Goal: Information Seeking & Learning: Learn about a topic

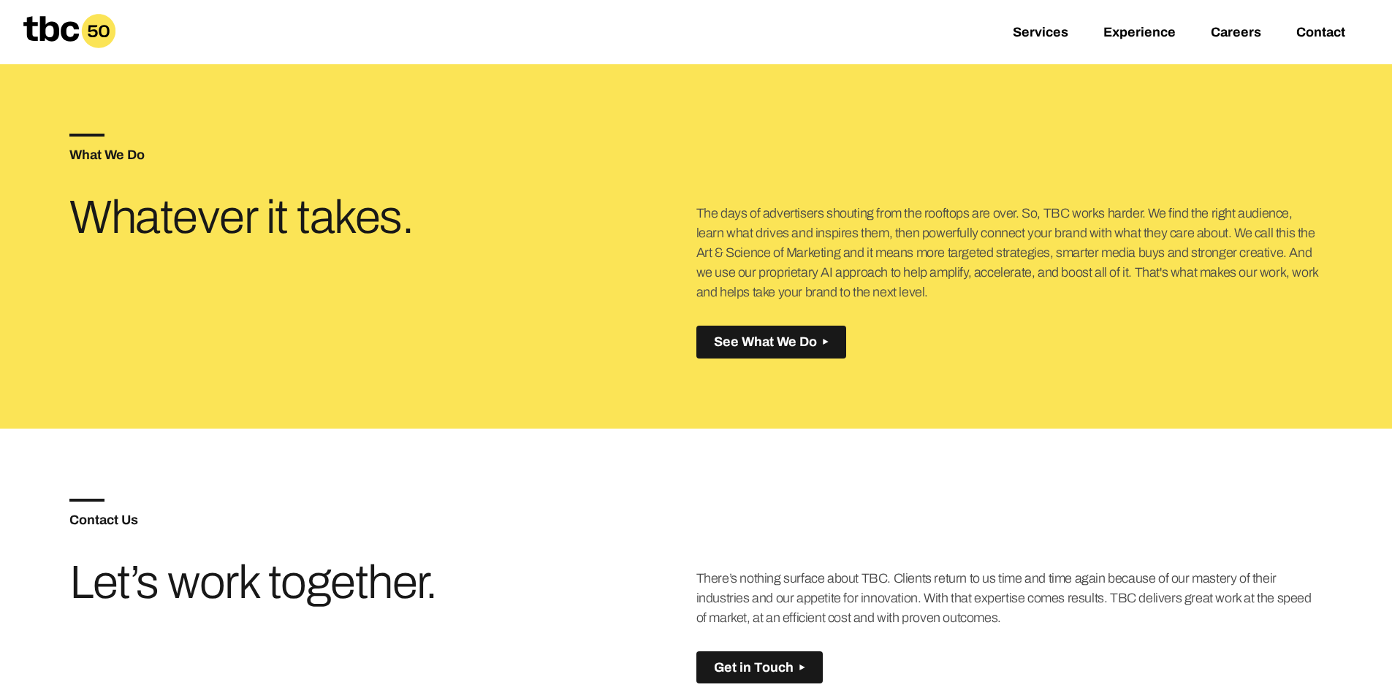
scroll to position [585, 0]
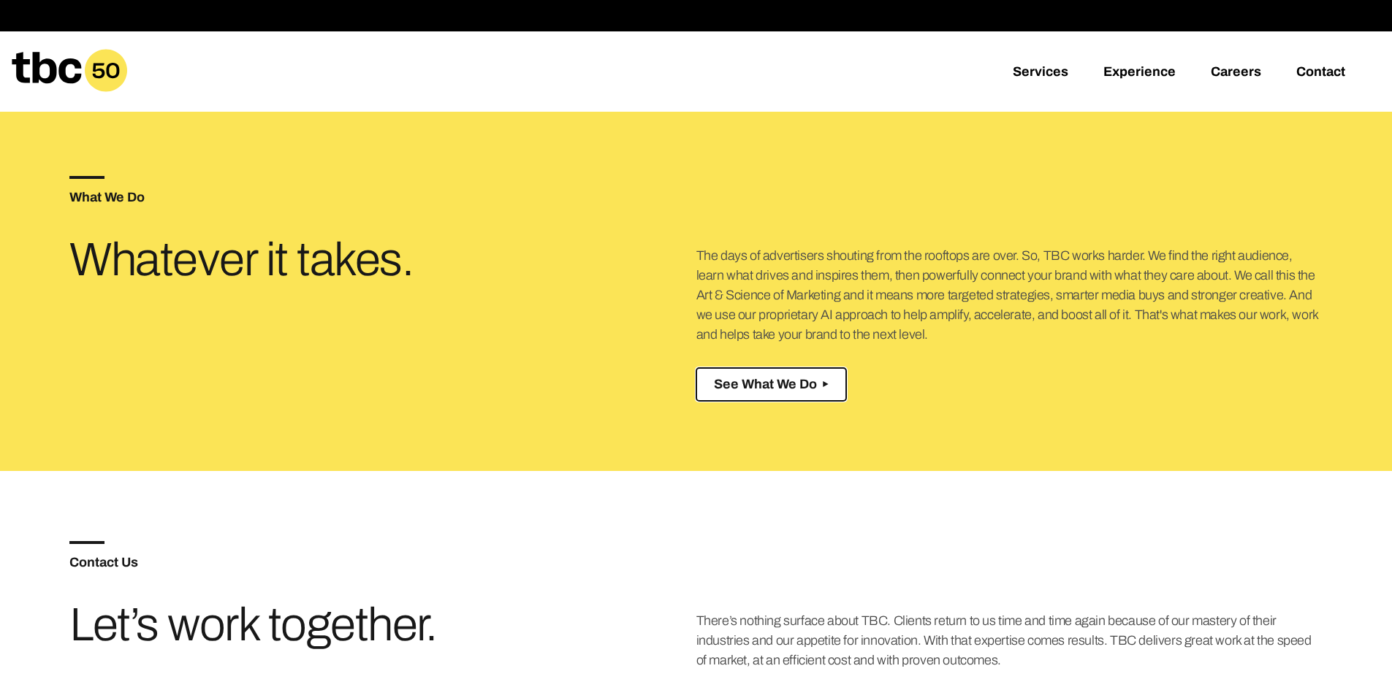
click at [814, 390] on span "See What We Do" at bounding box center [765, 384] width 103 height 15
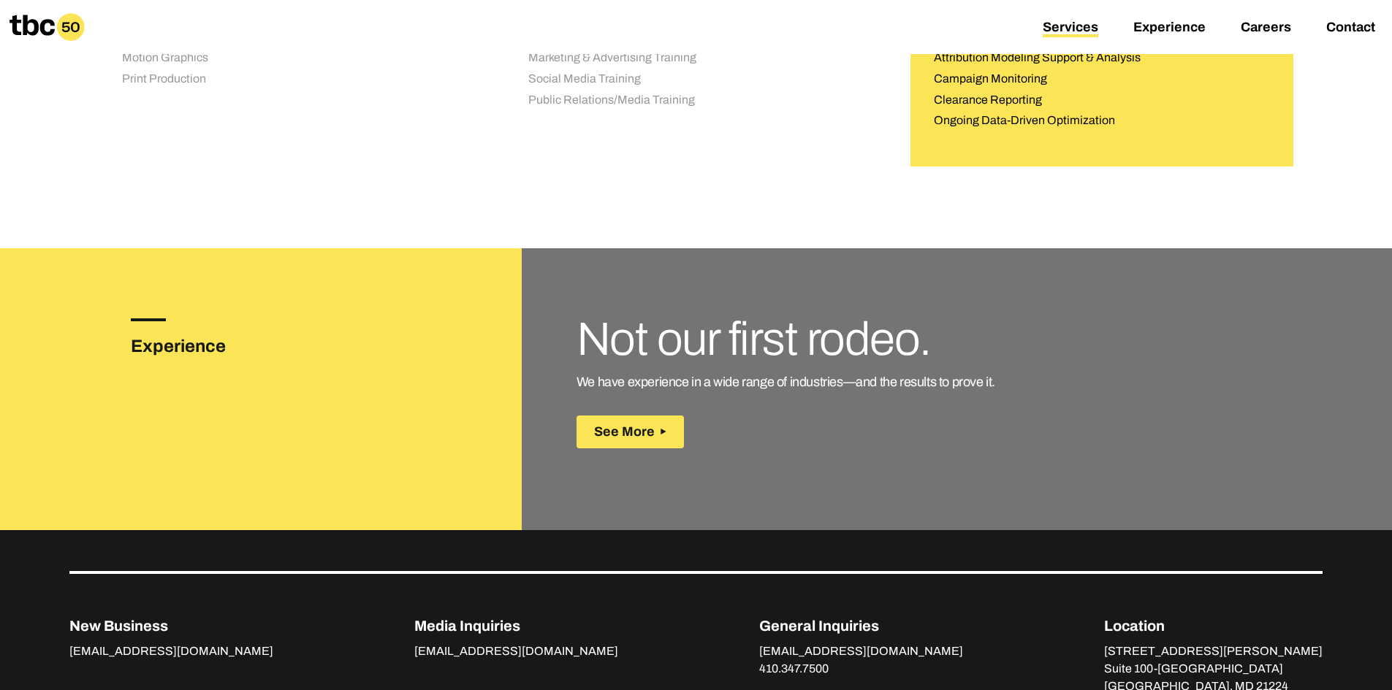
scroll to position [1900, 0]
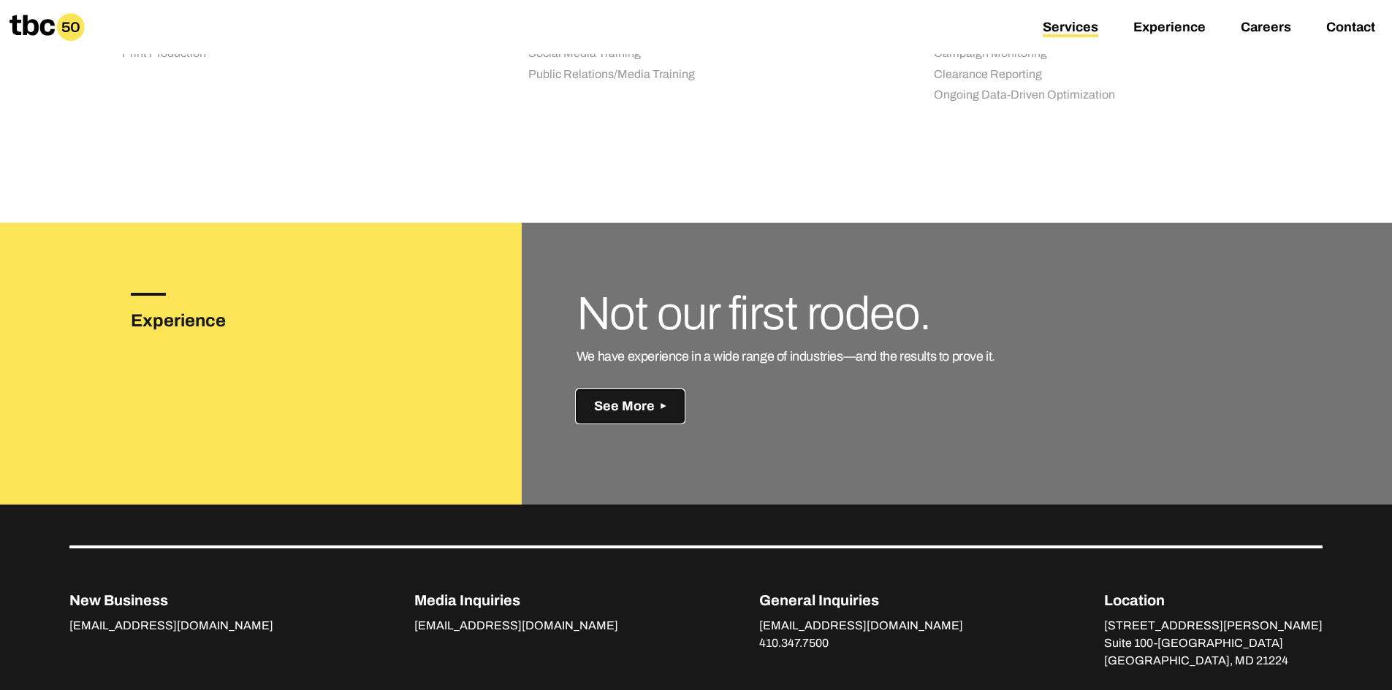
click at [640, 406] on span "See More" at bounding box center [624, 406] width 61 height 15
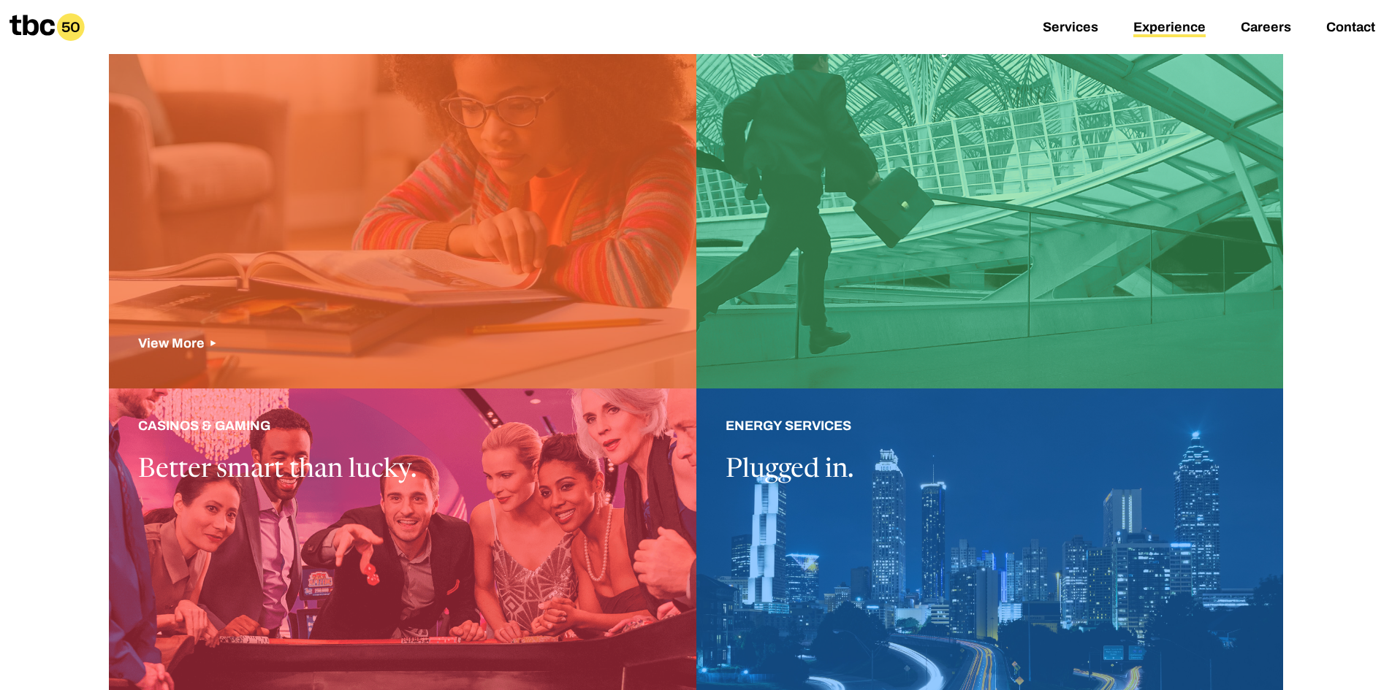
scroll to position [511, 0]
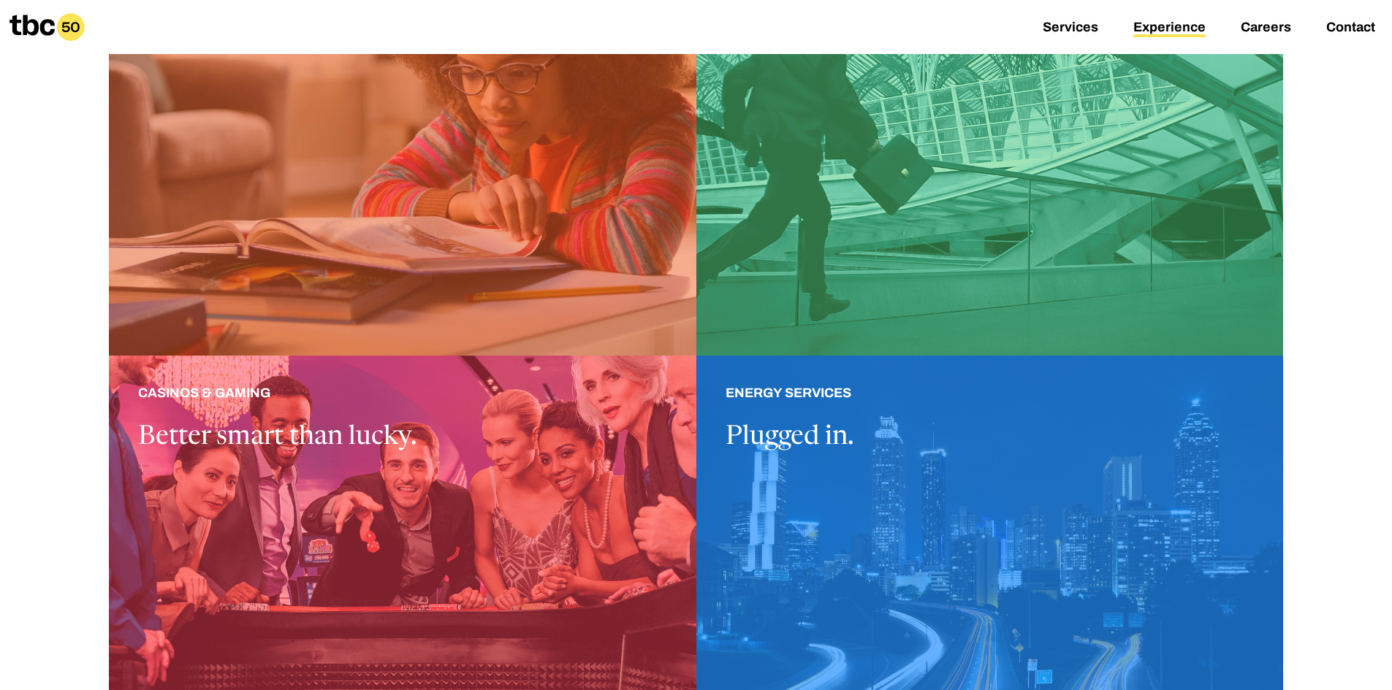
click at [808, 421] on div at bounding box center [989, 569] width 587 height 426
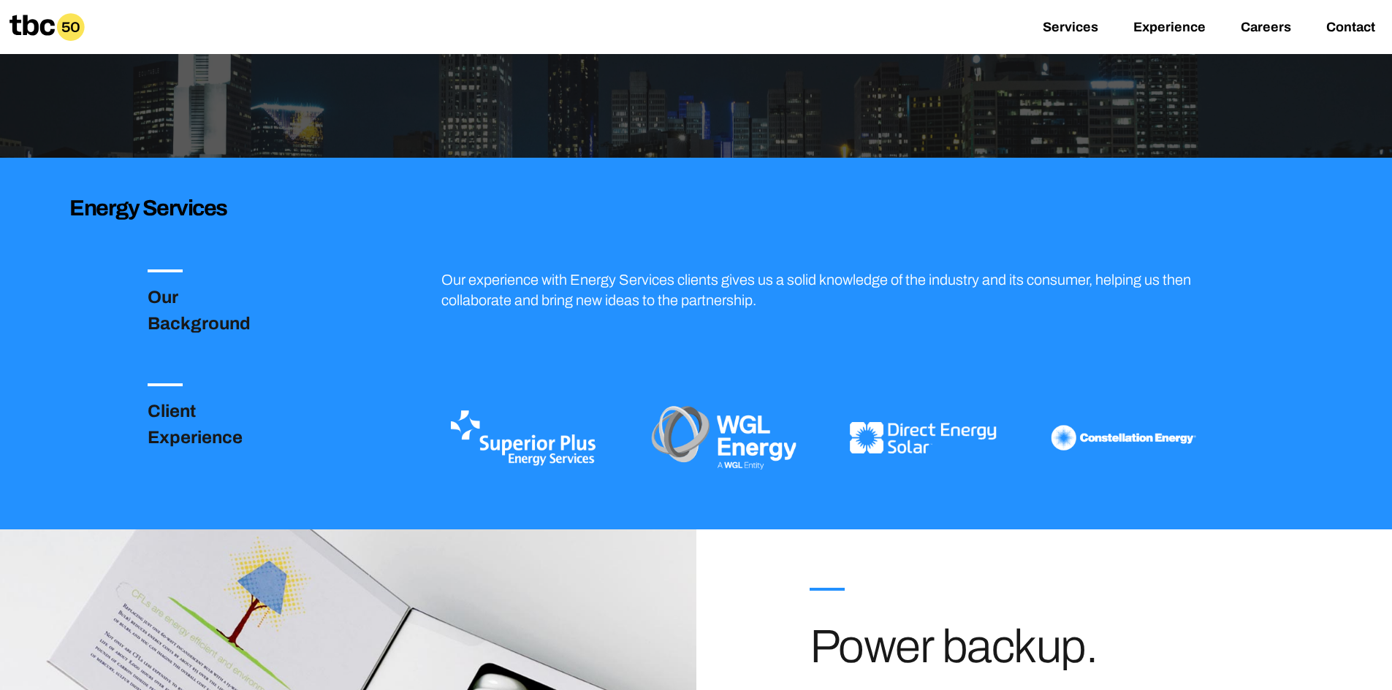
scroll to position [292, 0]
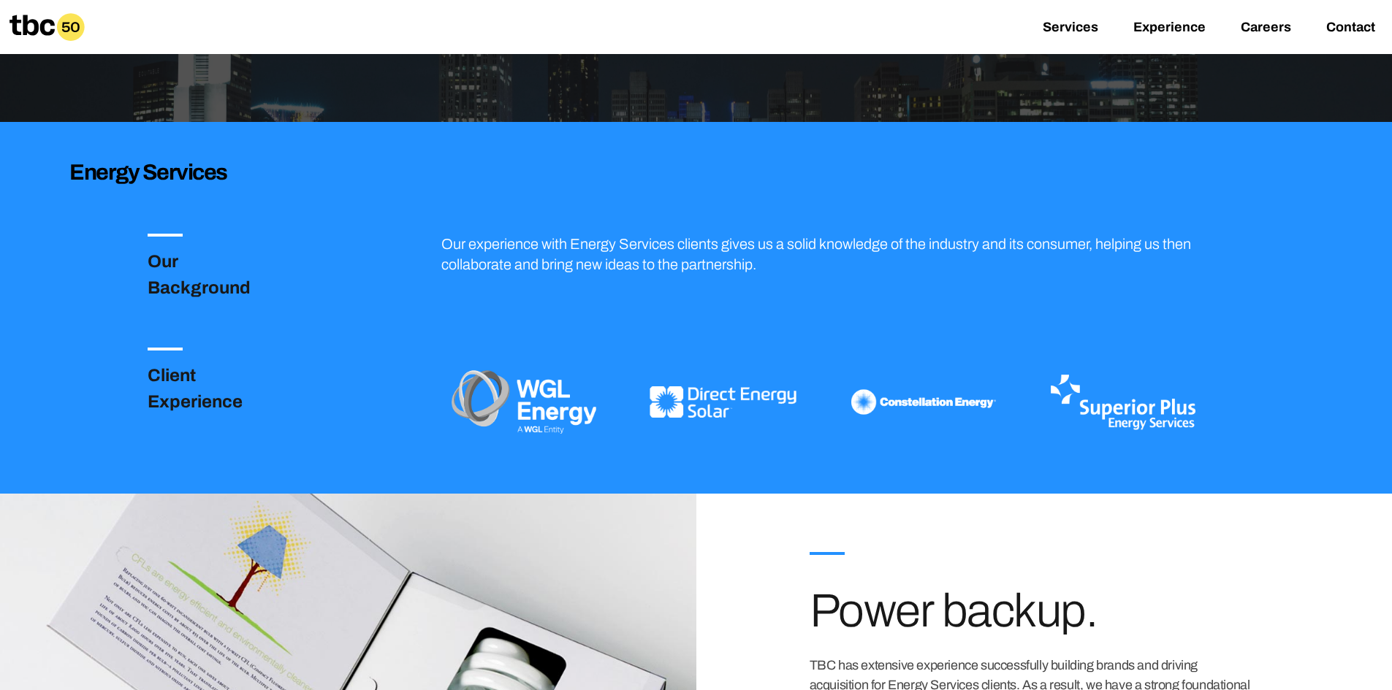
click at [200, 279] on h3 "Our Background" at bounding box center [218, 274] width 140 height 53
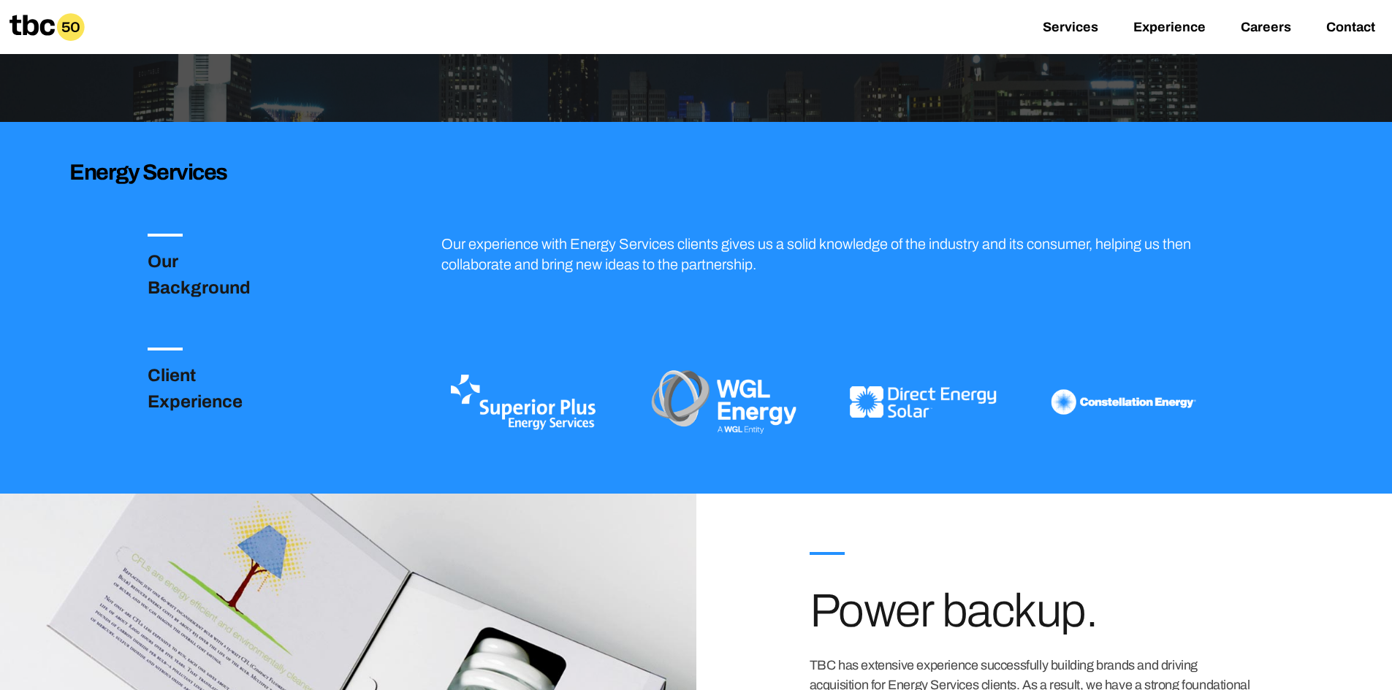
click at [161, 392] on h3 "Client Experience" at bounding box center [218, 388] width 140 height 53
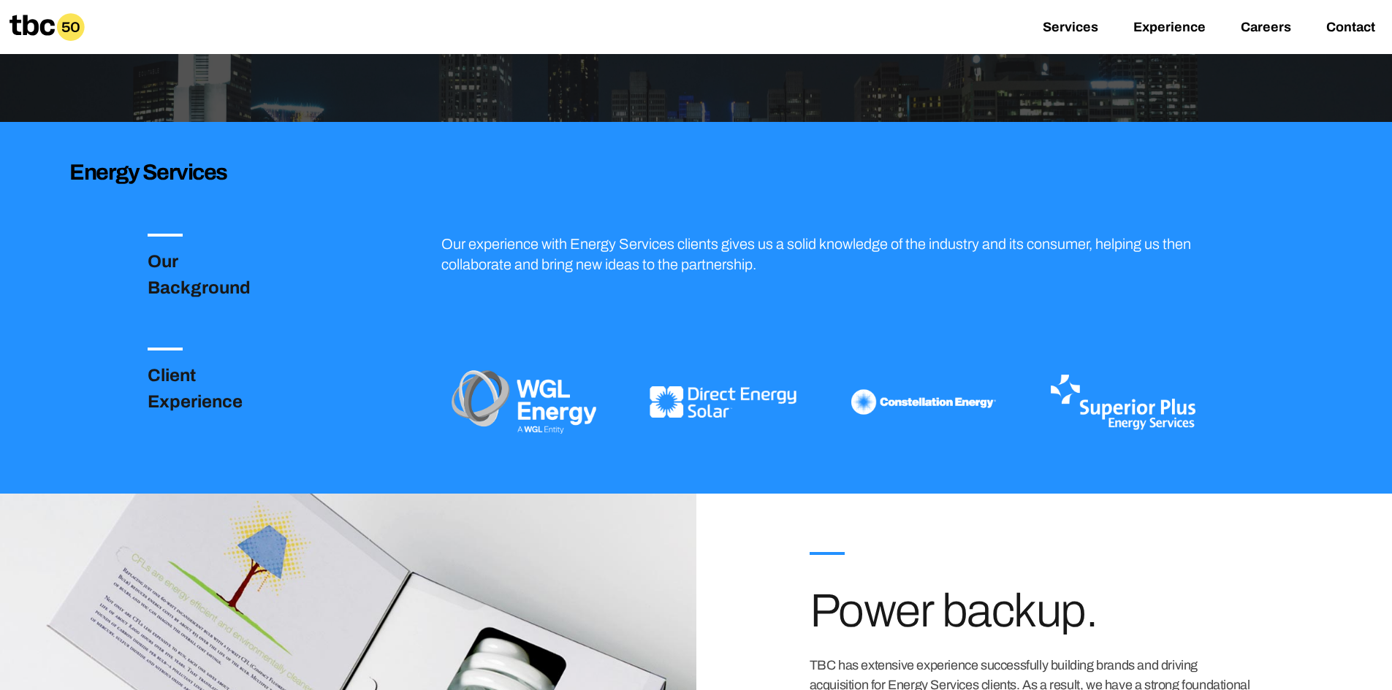
click at [378, 248] on div "Our Background" at bounding box center [265, 267] width 235 height 67
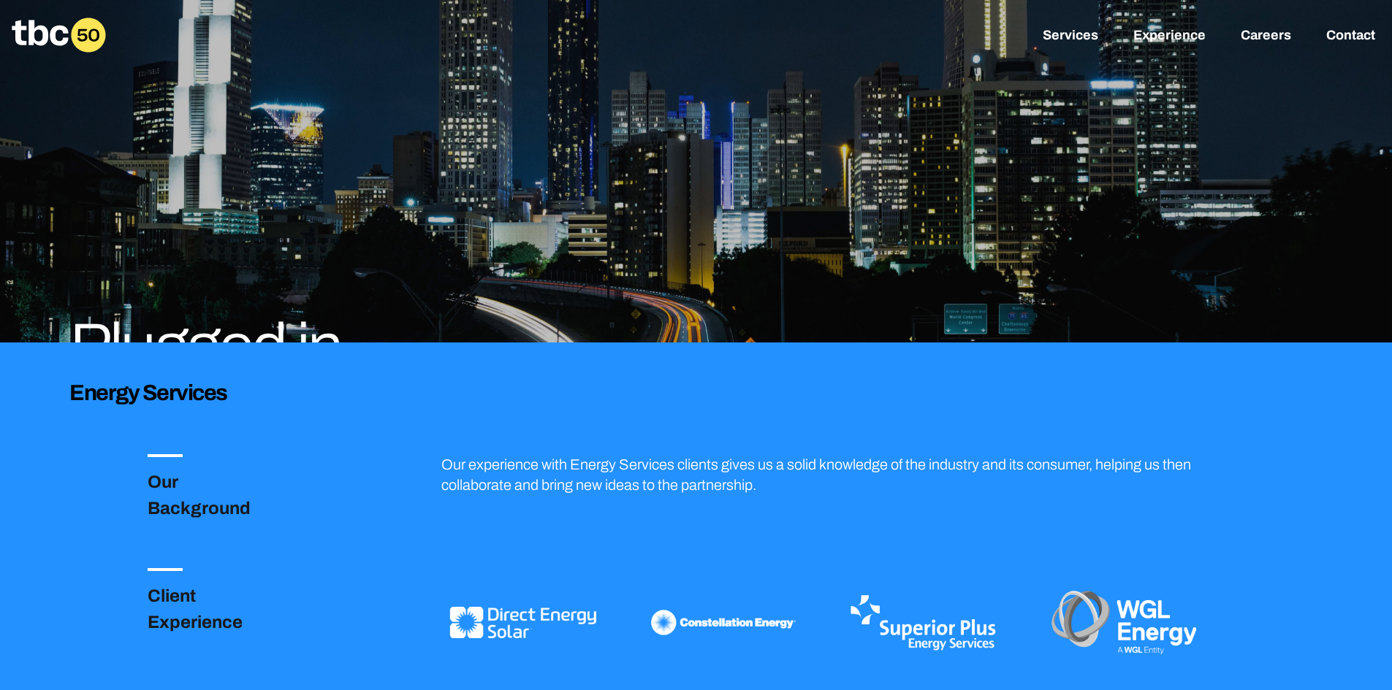
scroll to position [0, 0]
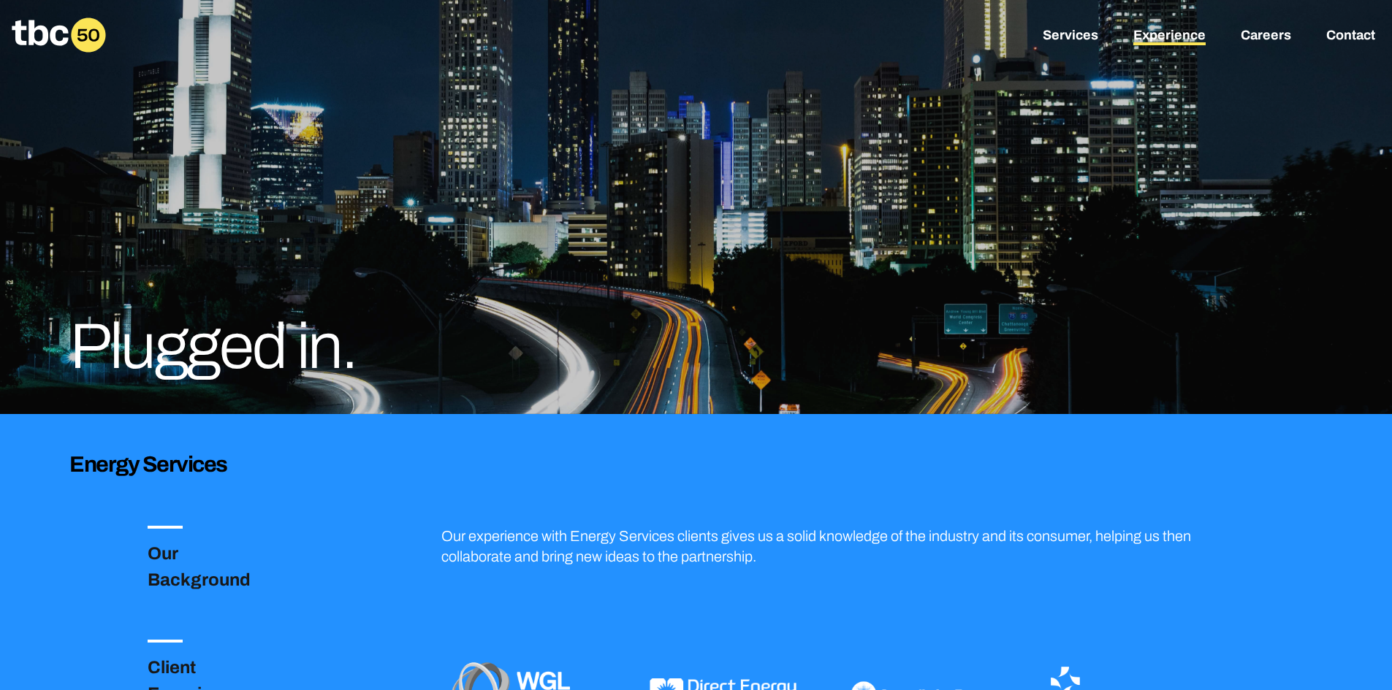
click at [1179, 31] on link "Experience" at bounding box center [1169, 37] width 72 height 18
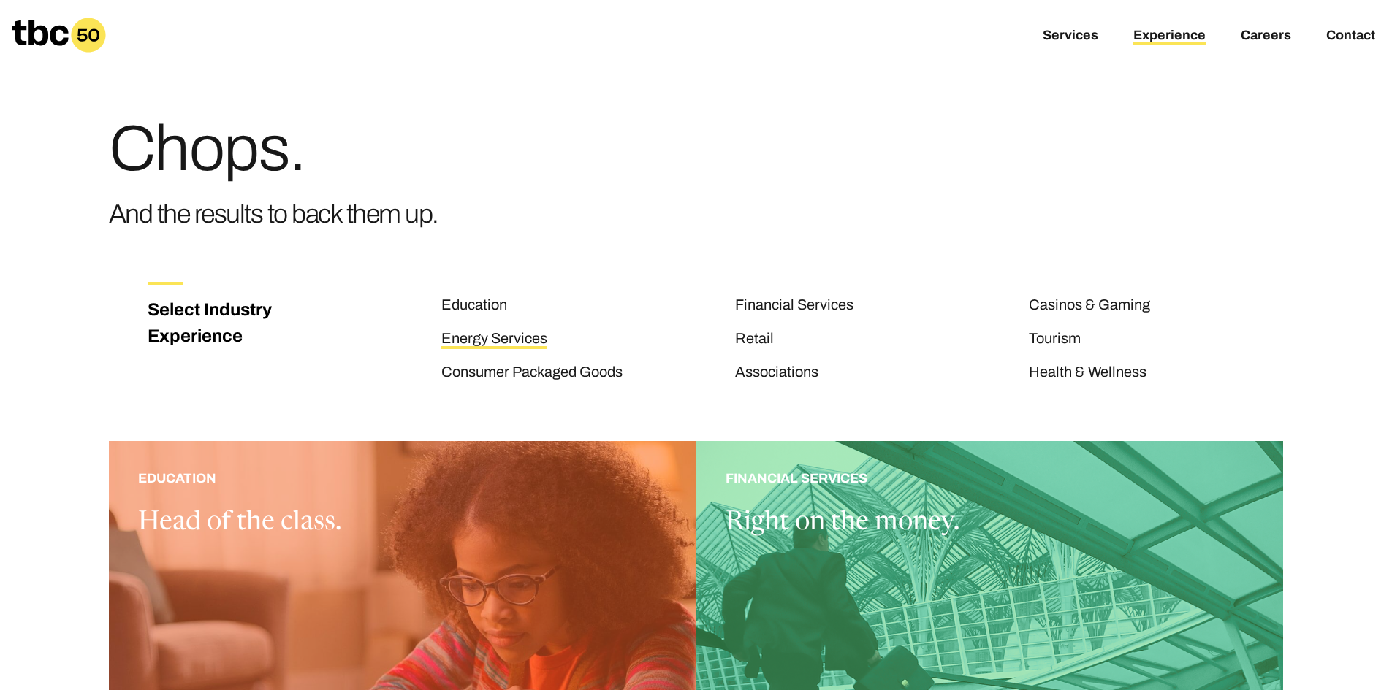
click at [491, 335] on link "Energy Services" at bounding box center [494, 339] width 106 height 19
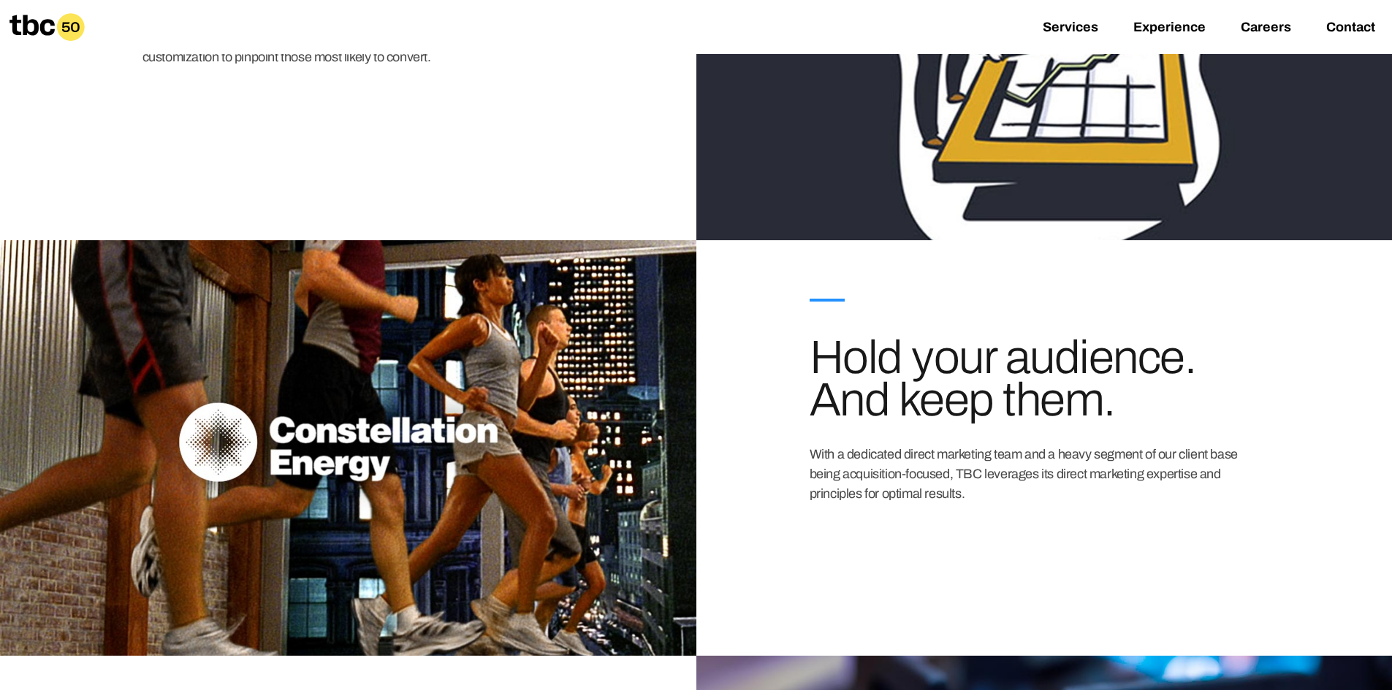
scroll to position [1461, 0]
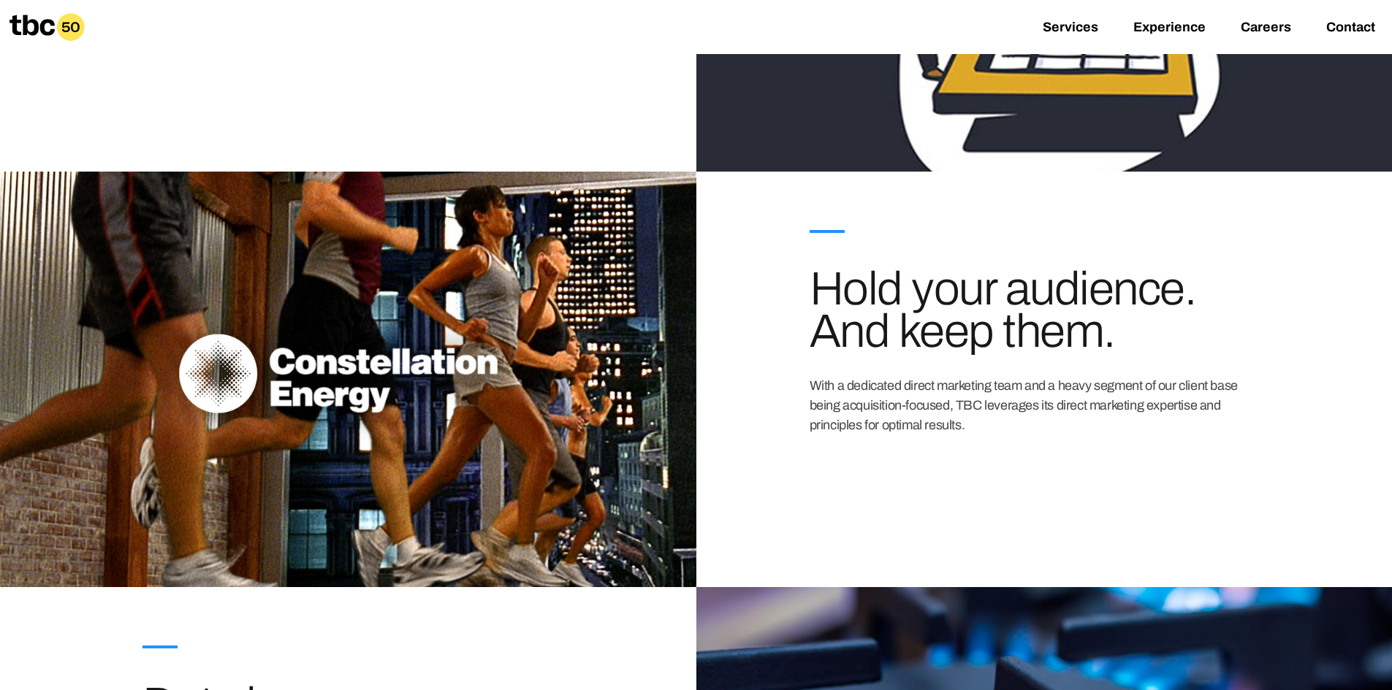
click at [492, 347] on div at bounding box center [348, 380] width 696 height 416
click at [734, 381] on div "03 Hold your audience. And keep them. With a dedicated direct marketing team an…" at bounding box center [1044, 380] width 696 height 416
click at [606, 389] on div at bounding box center [348, 380] width 696 height 416
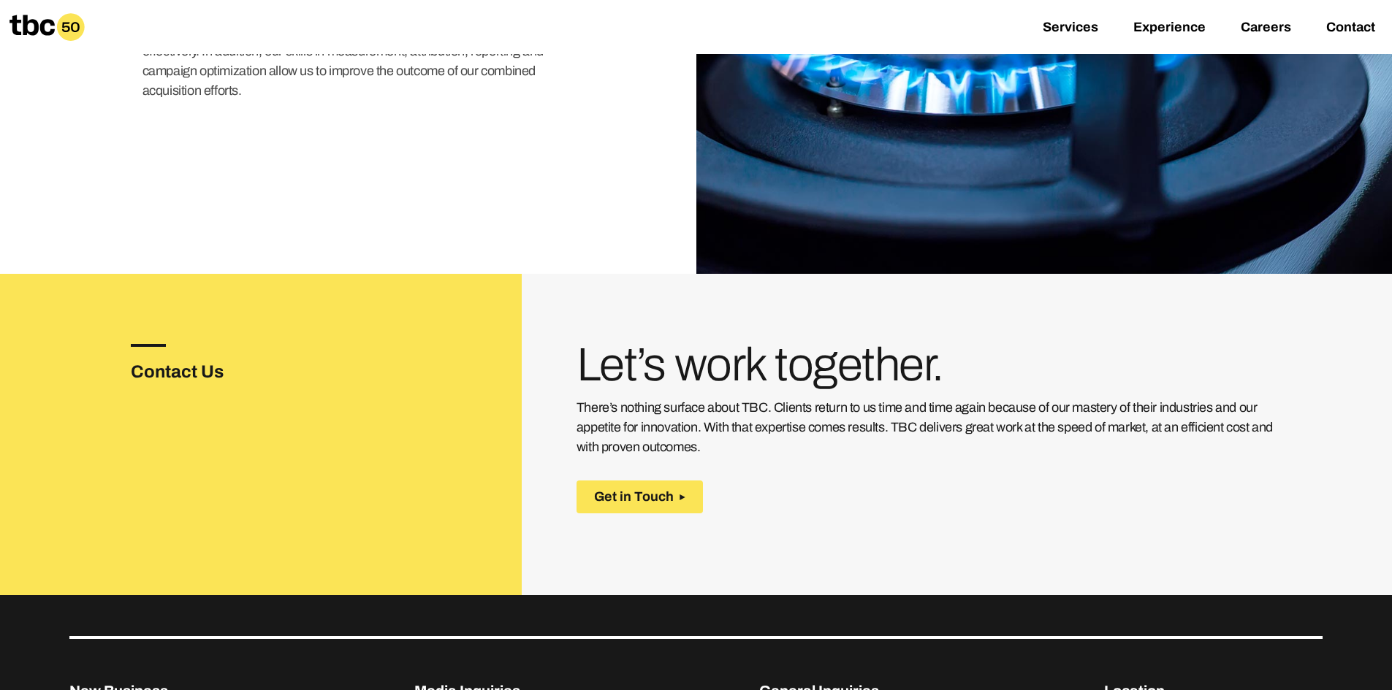
scroll to position [2192, 0]
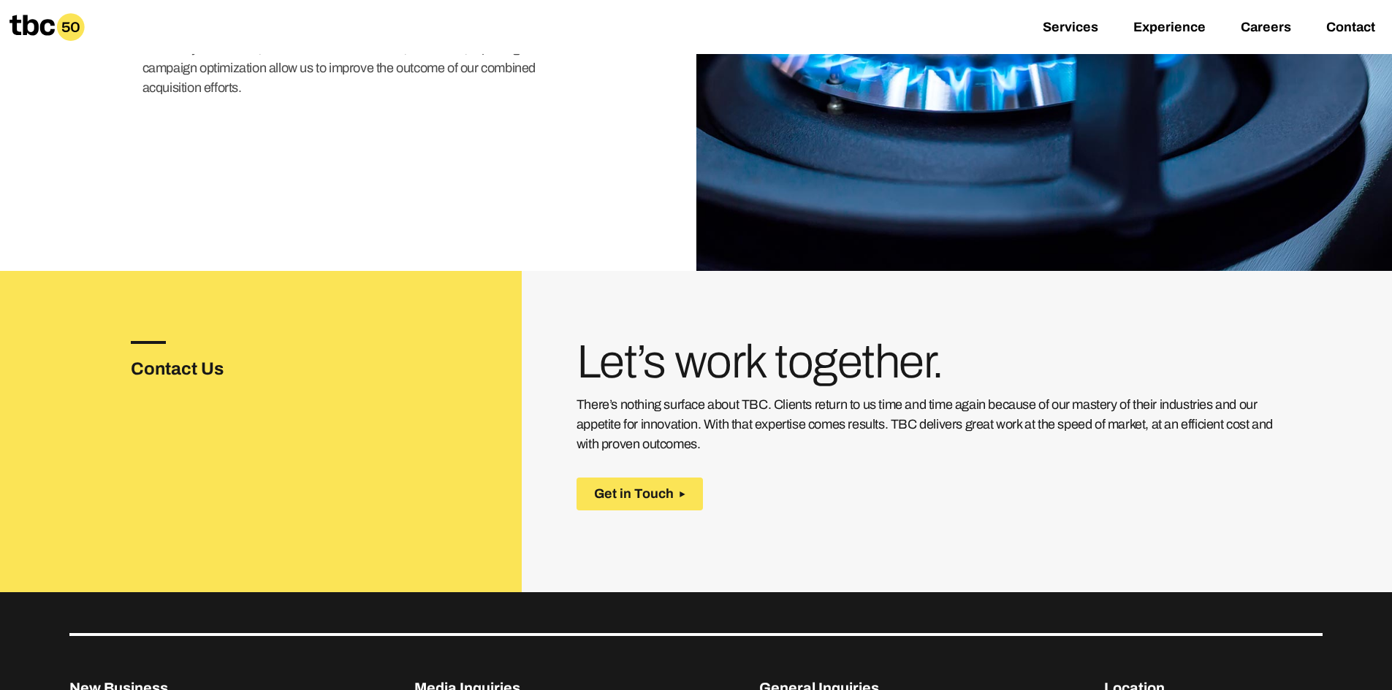
click at [463, 377] on div "Contact Us" at bounding box center [327, 466] width 392 height 251
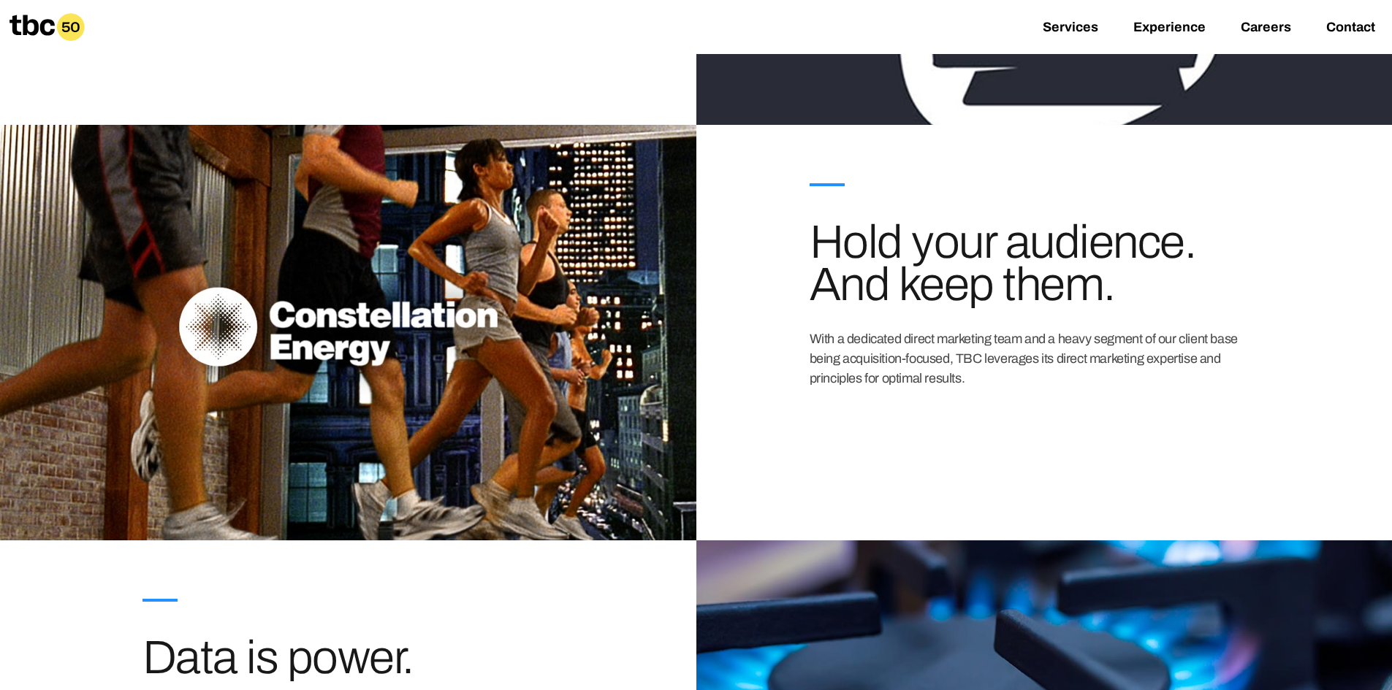
scroll to position [1483, 0]
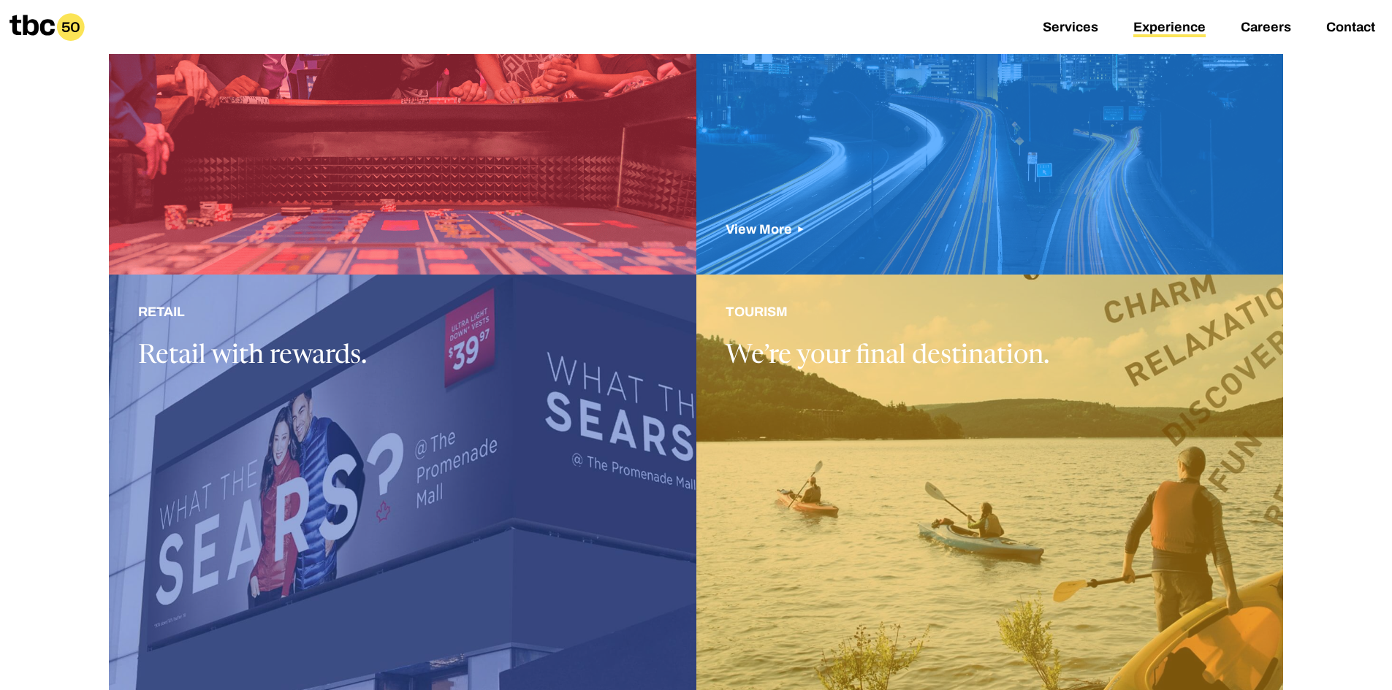
scroll to position [1023, 0]
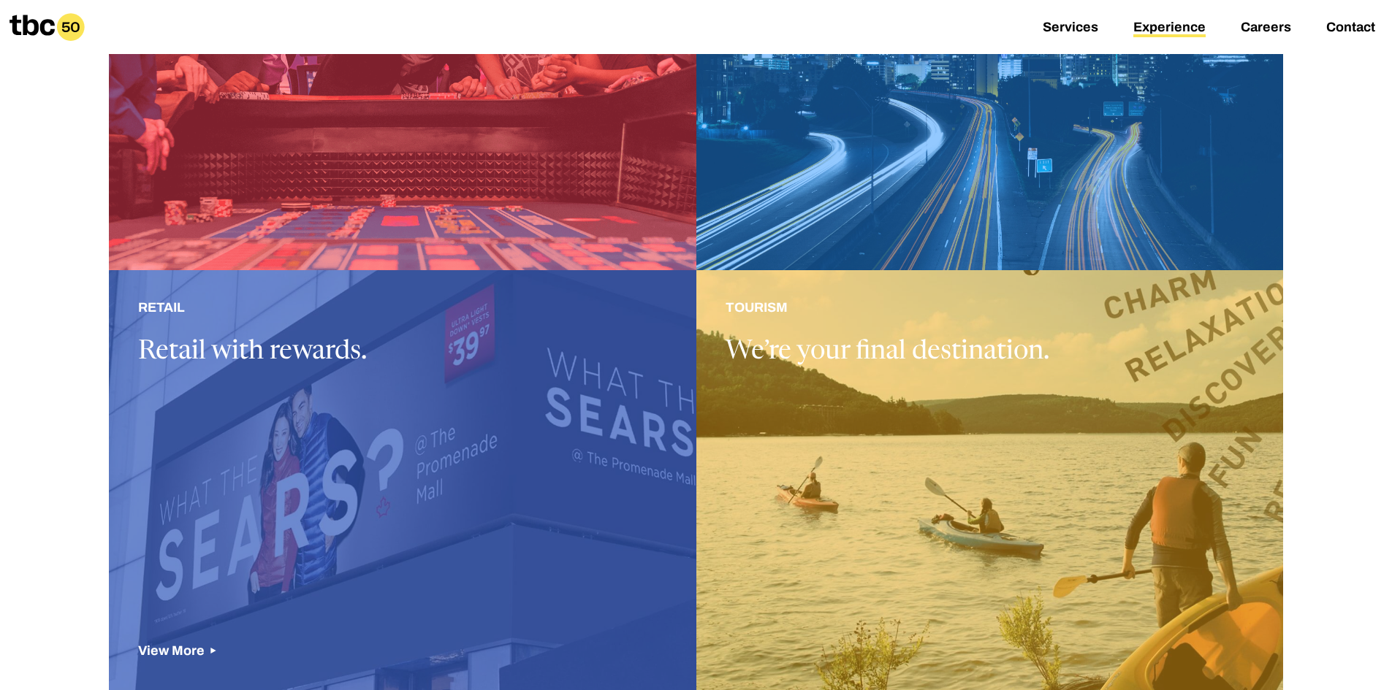
click at [477, 384] on div at bounding box center [402, 483] width 587 height 426
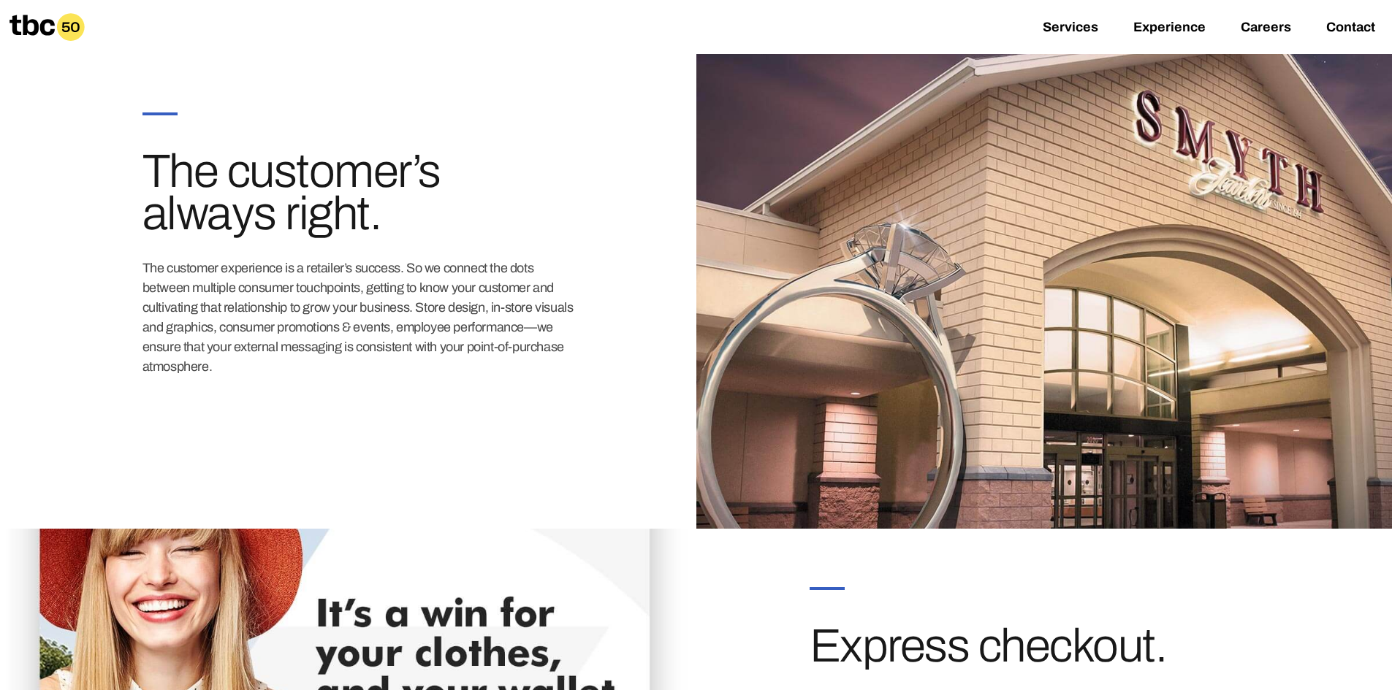
scroll to position [1169, 0]
